Goal: Transaction & Acquisition: Subscribe to service/newsletter

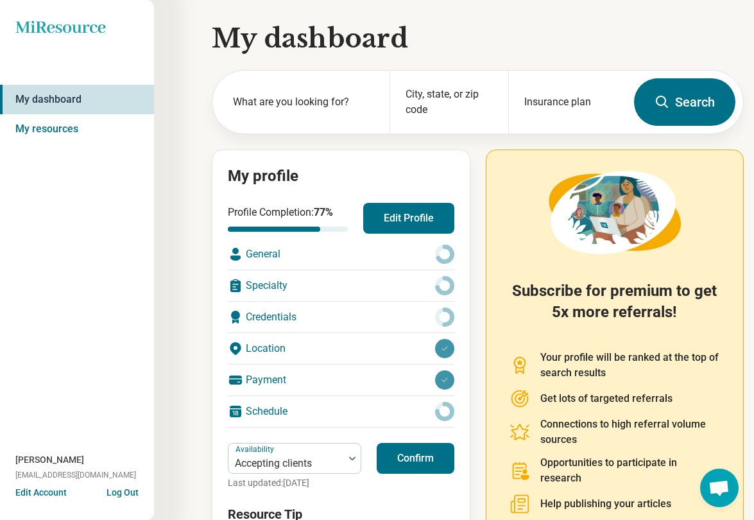
scroll to position [101, 0]
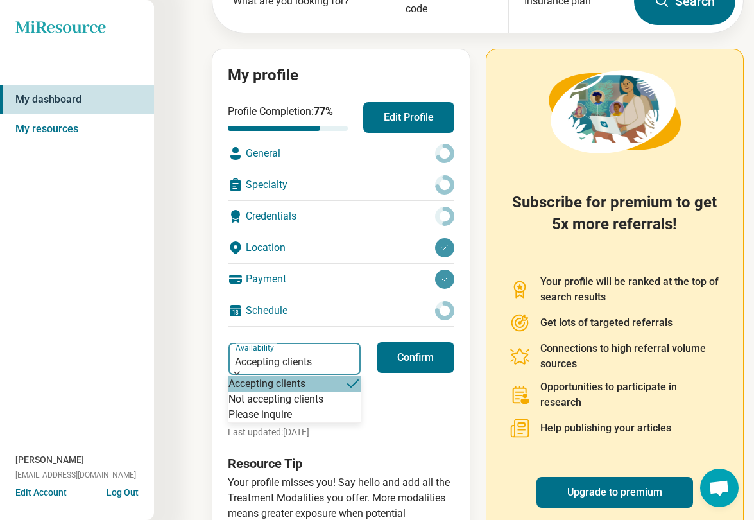
click at [353, 371] on div at bounding box center [294, 373] width 132 height 4
click at [318, 391] on div "Accepting clients" at bounding box center [294, 383] width 132 height 15
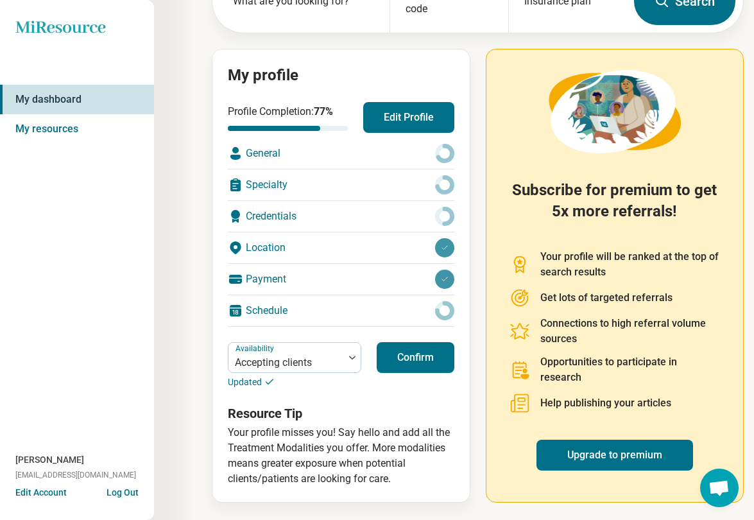
click at [405, 364] on button "Confirm" at bounding box center [416, 357] width 78 height 31
click at [457, 369] on div "My profile Profile Completion: 77 % Edit Profile General Specialty Credentials …" at bounding box center [341, 276] width 259 height 454
click at [607, 457] on link "Upgrade to premium" at bounding box center [614, 454] width 157 height 31
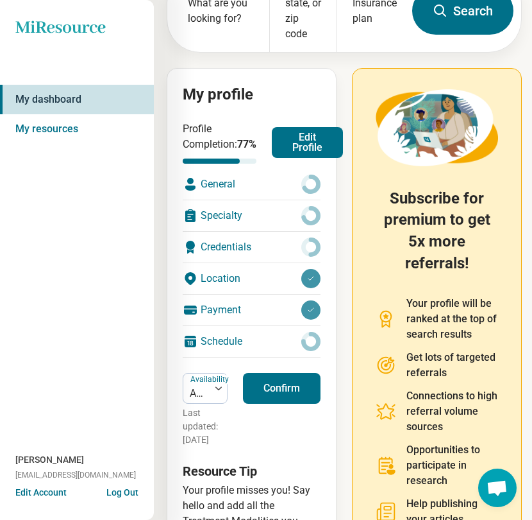
click at [35, 101] on link "My dashboard" at bounding box center [77, 100] width 154 height 30
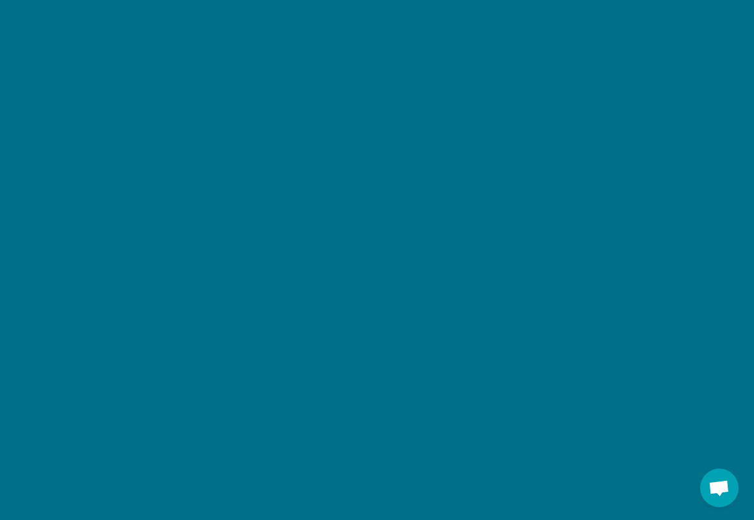
scroll to position [1509, 0]
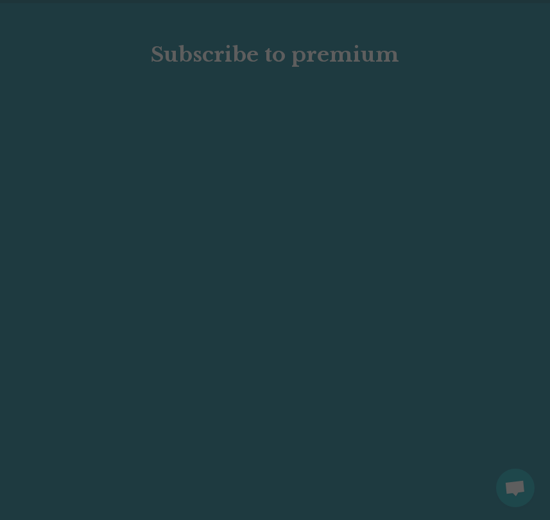
type textarea "*"
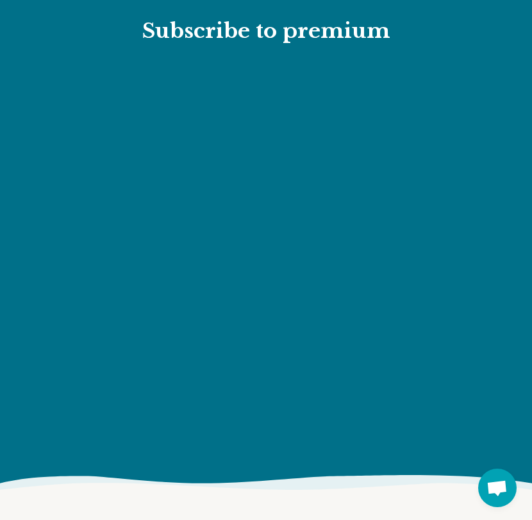
scroll to position [1518, 0]
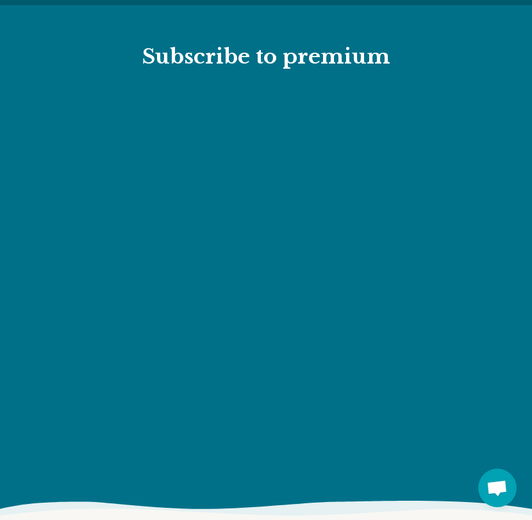
click at [319, 62] on h2 "Subscribe to premium" at bounding box center [266, 57] width 512 height 27
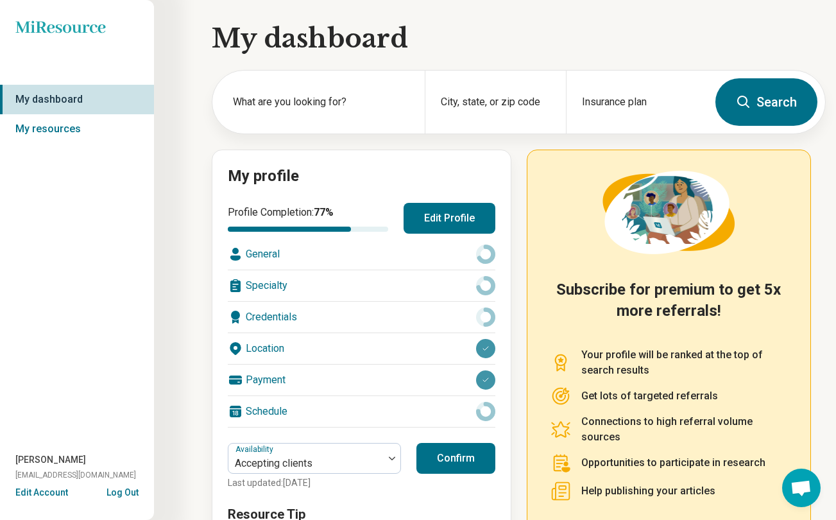
click at [430, 461] on button "Confirm" at bounding box center [455, 458] width 79 height 31
